Goal: Find specific page/section: Find specific page/section

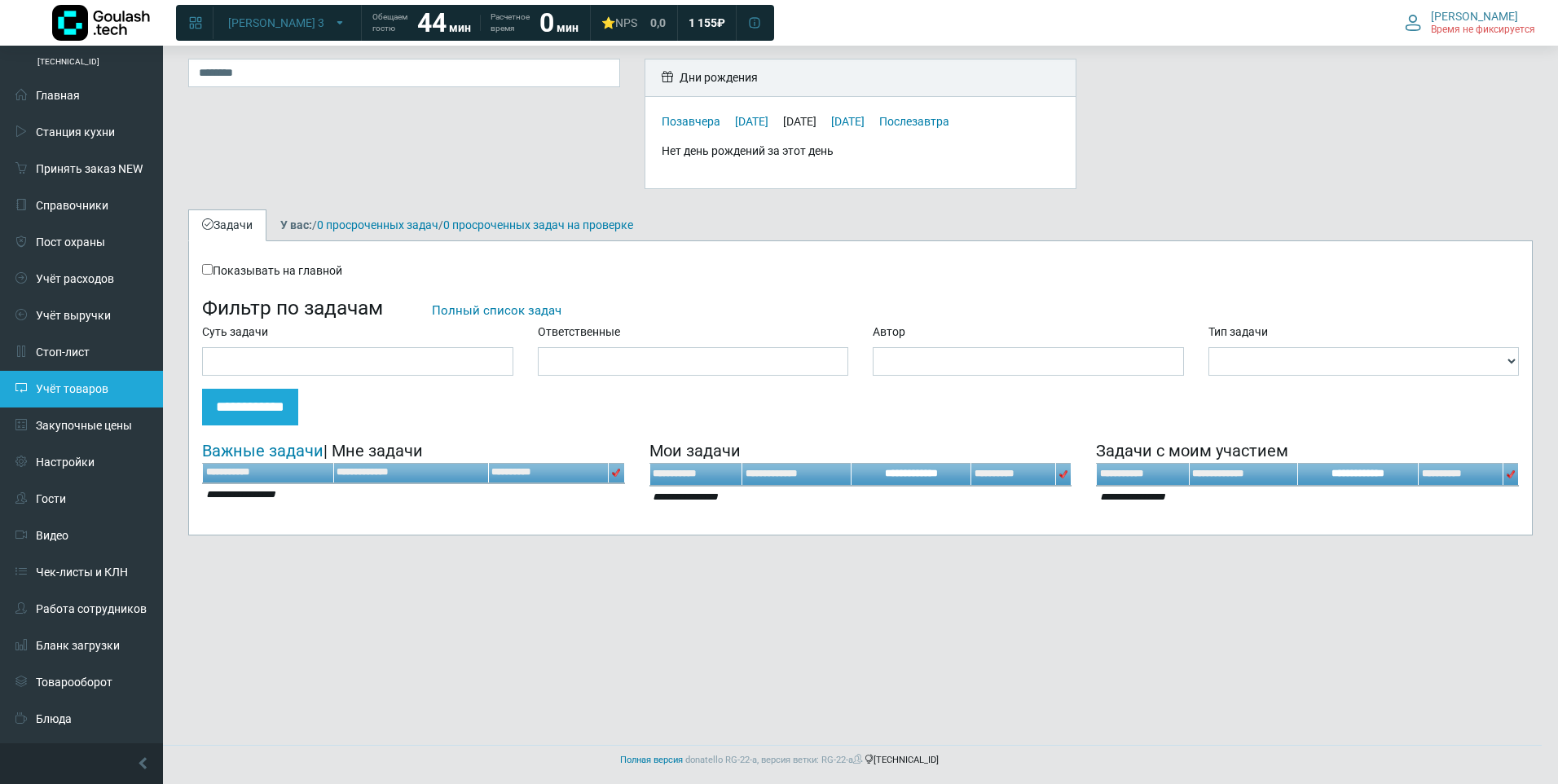
click at [59, 388] on link "Учёт товаров" at bounding box center [81, 389] width 163 height 37
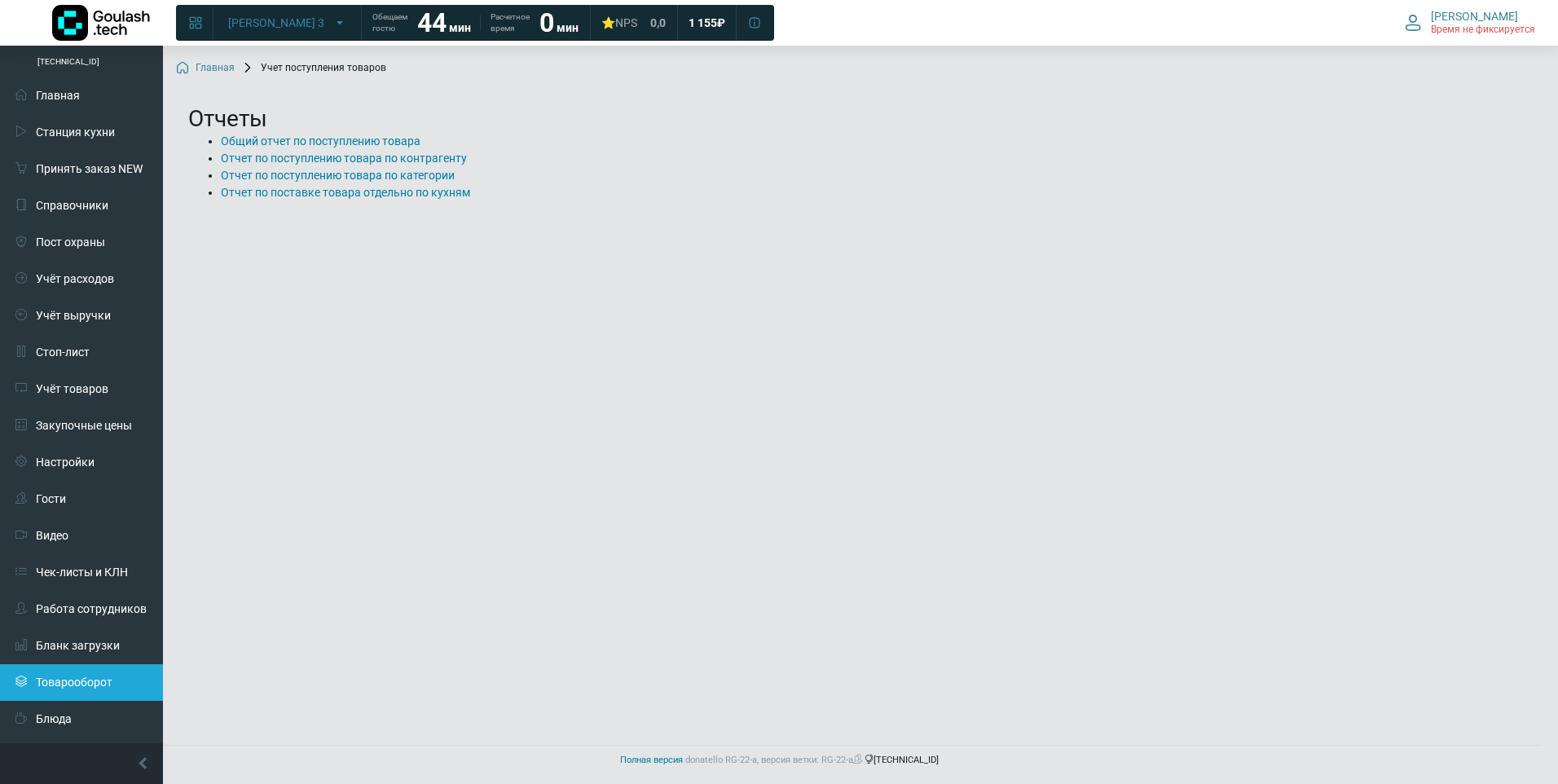
click at [74, 682] on link "Товарооборот" at bounding box center [81, 682] width 163 height 37
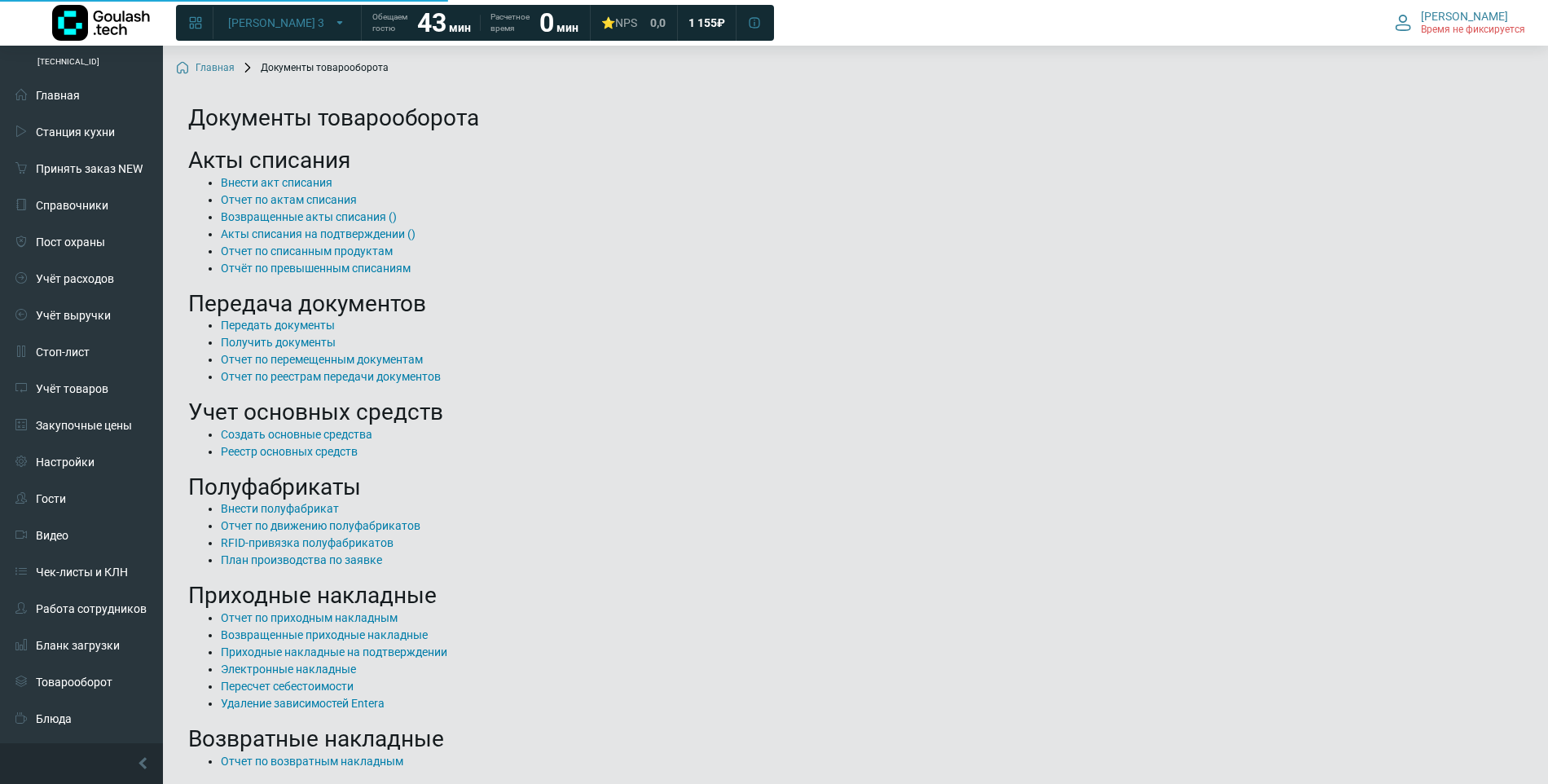
click at [58, 715] on link "Блюда" at bounding box center [81, 719] width 163 height 37
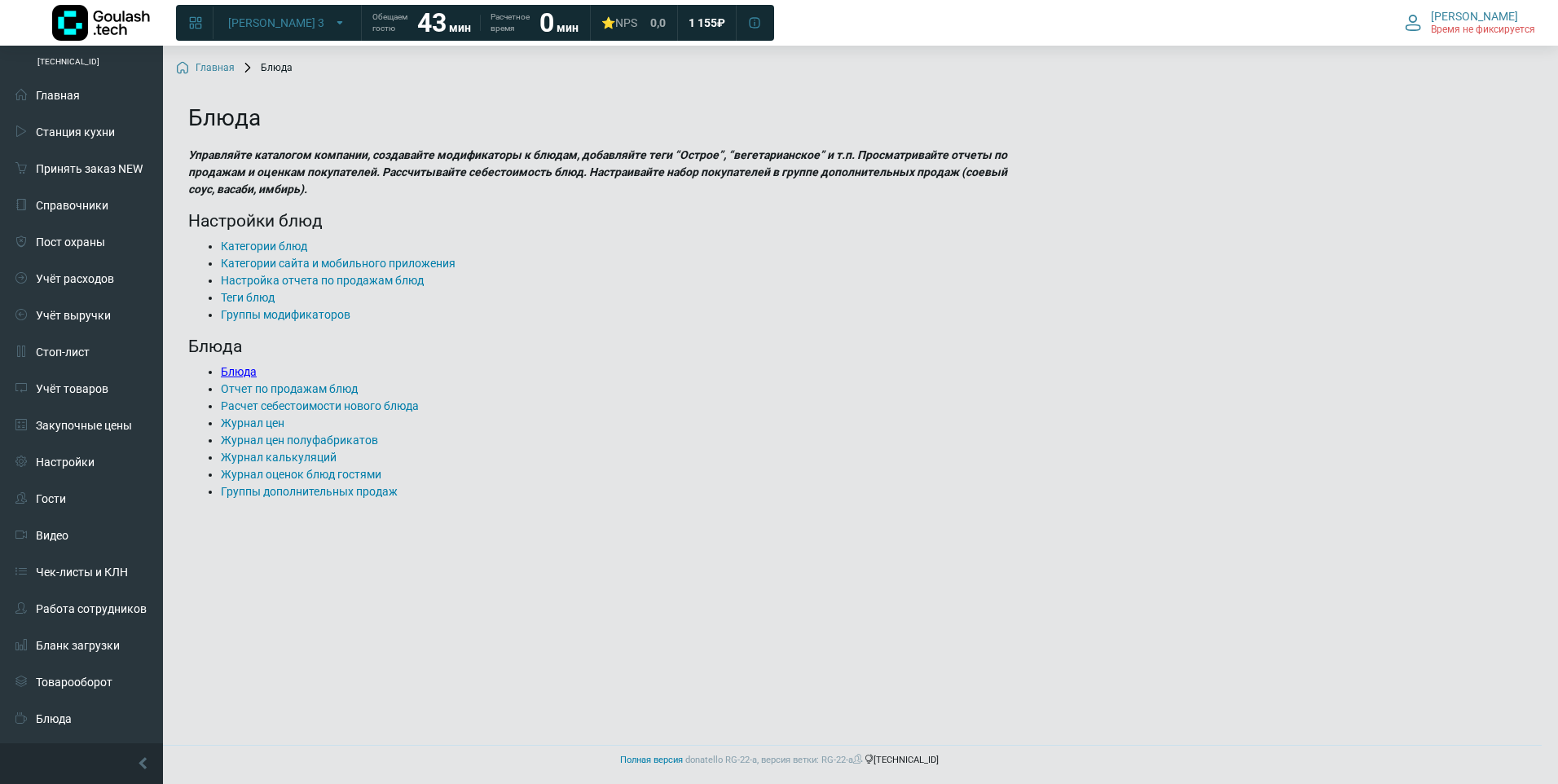
click at [240, 372] on link "Блюда" at bounding box center [238, 372] width 36 height 13
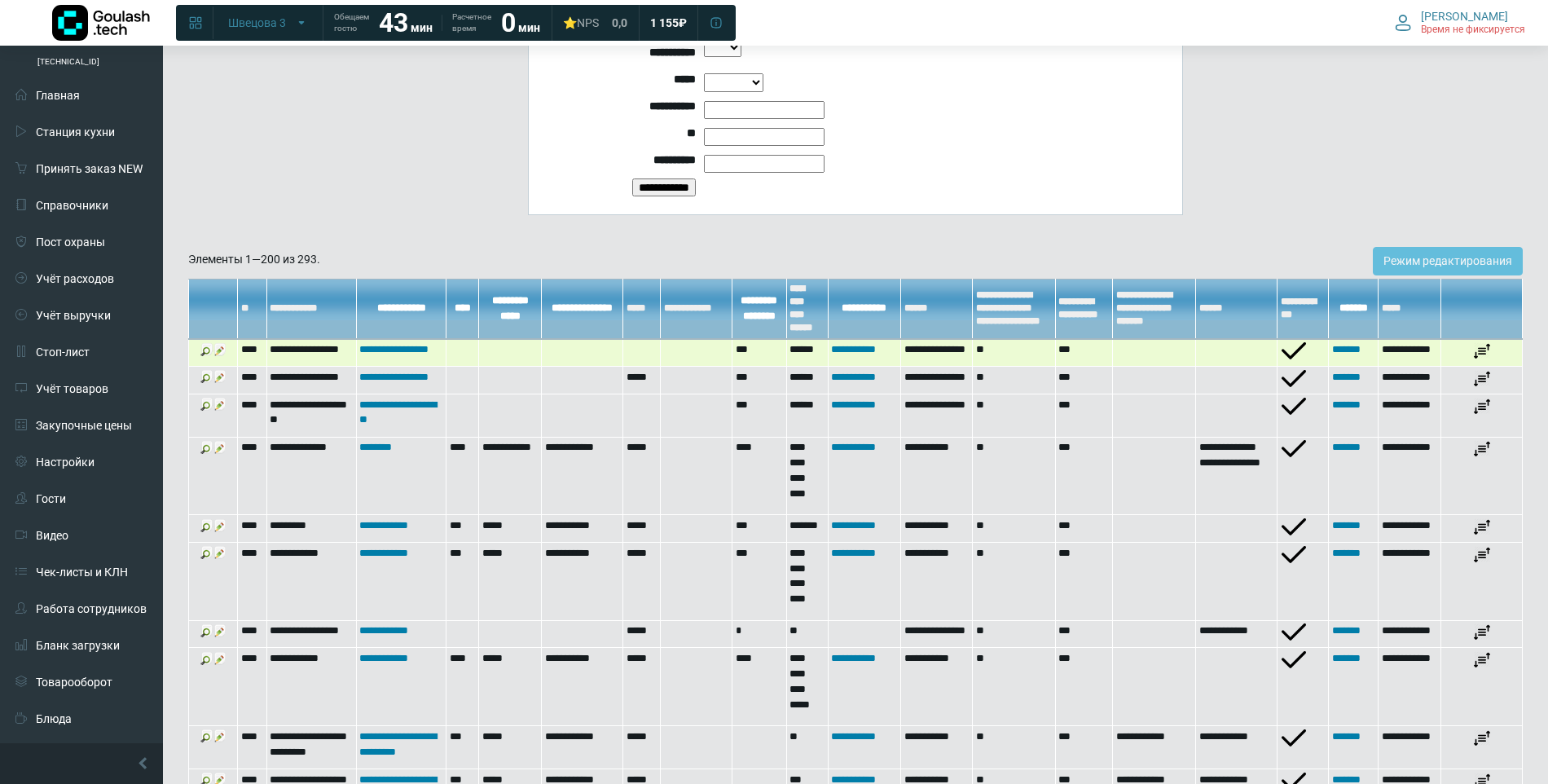
scroll to position [570, 0]
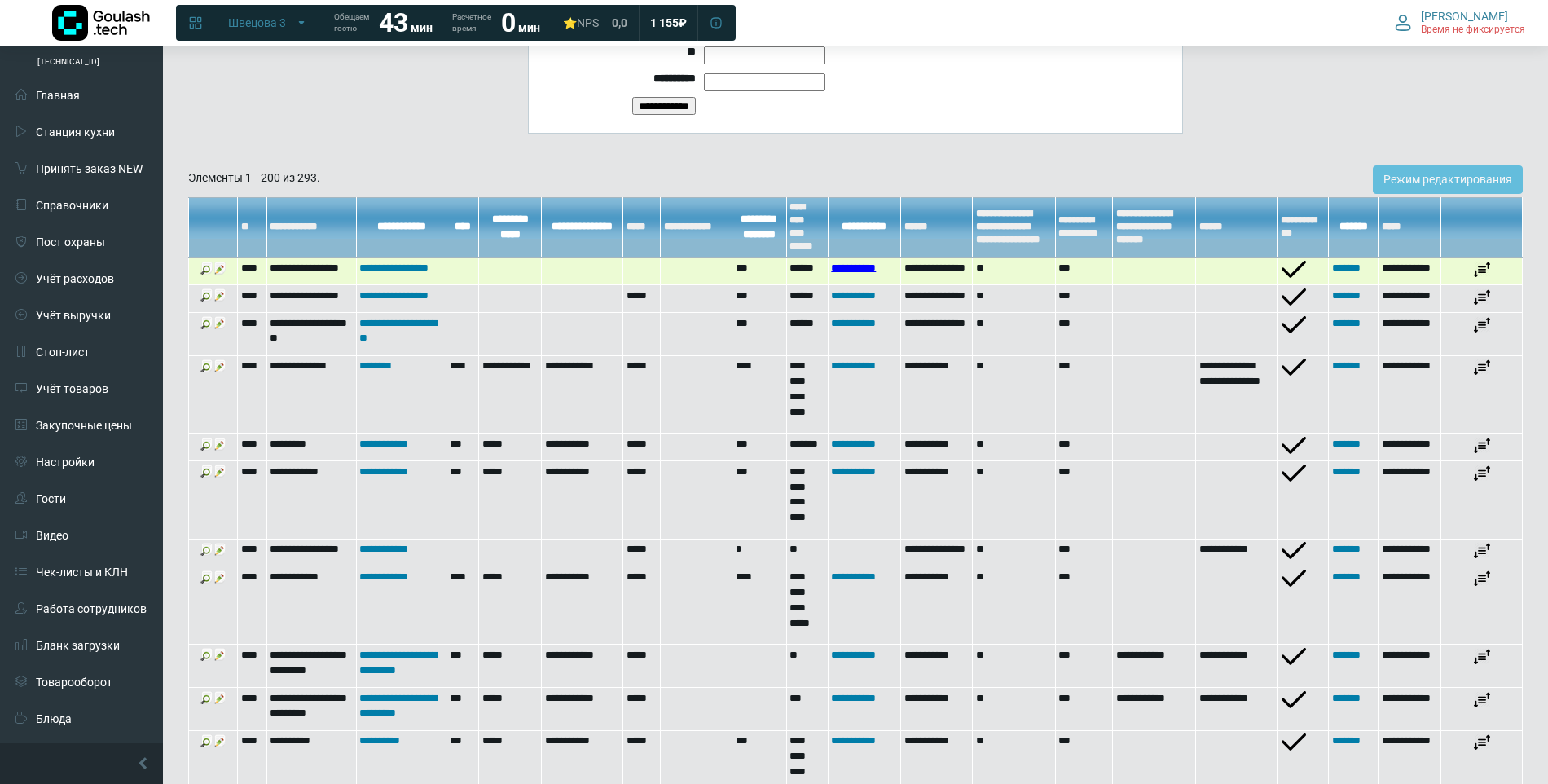
click at [853, 270] on link "**********" at bounding box center [853, 267] width 45 height 11
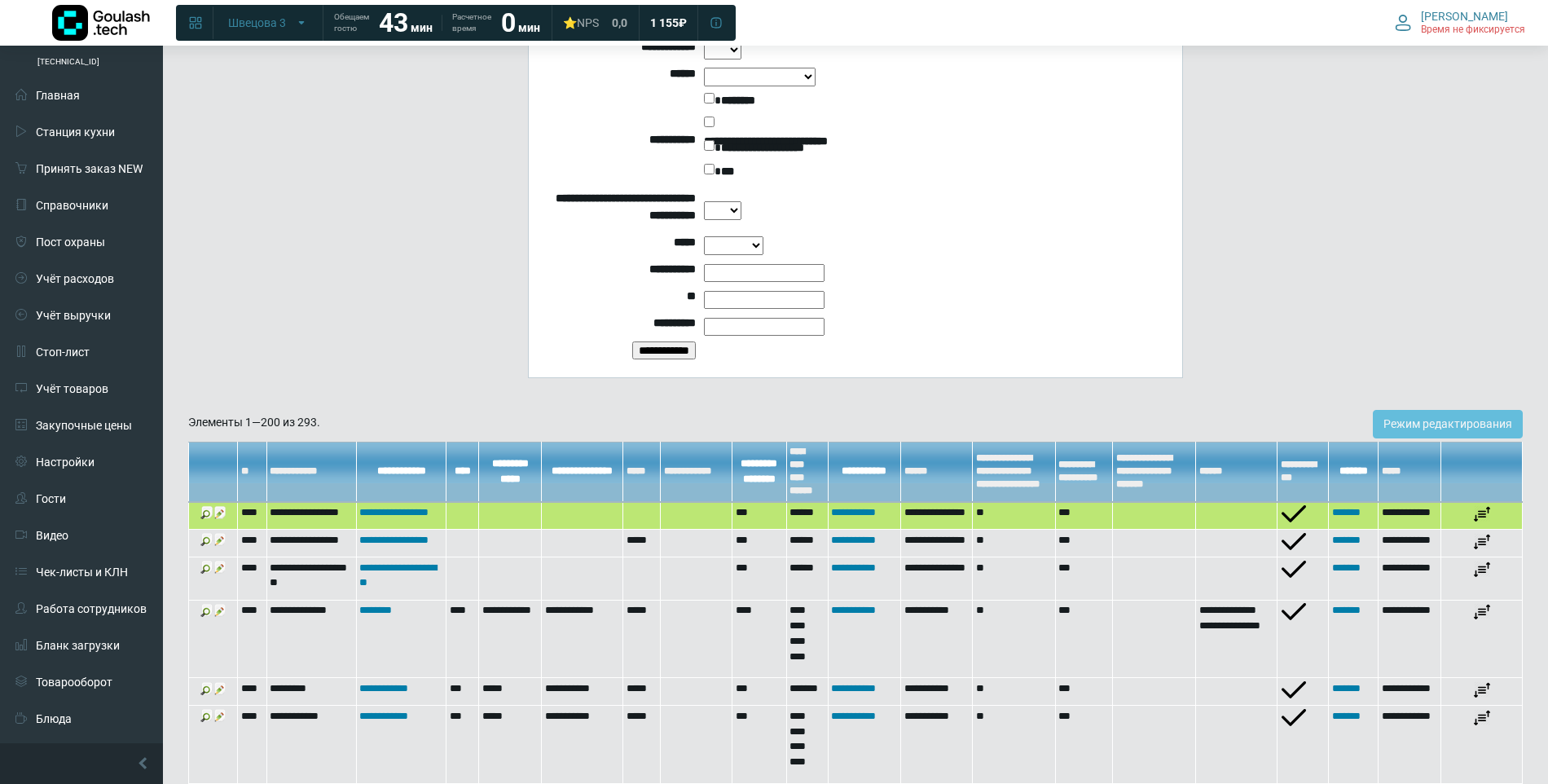
scroll to position [0, 0]
